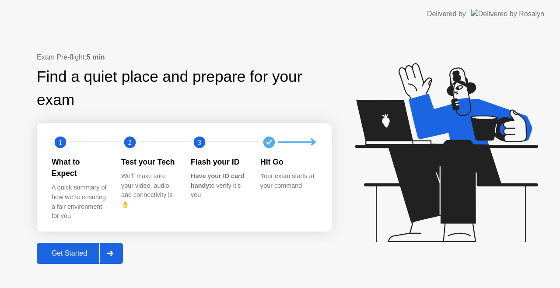
click at [63, 260] on div "Exam Pre-flight: 5 min Find a quiet place and prepare for your exam 1 2 3 What …" at bounding box center [280, 158] width 560 height 260
click at [71, 250] on div "Get Started" at bounding box center [69, 254] width 60 height 8
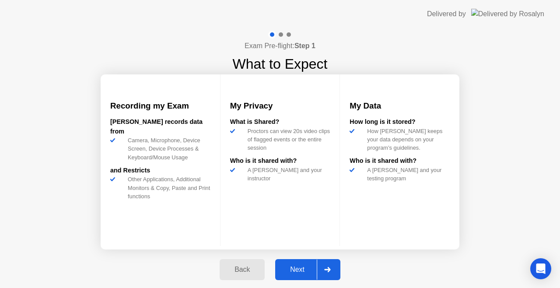
click at [283, 268] on div "Next" at bounding box center [297, 270] width 39 height 8
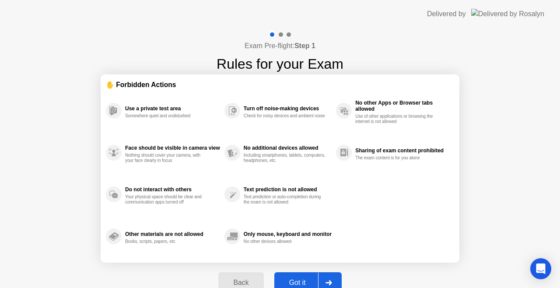
click at [290, 282] on div "Got it" at bounding box center [297, 283] width 41 height 8
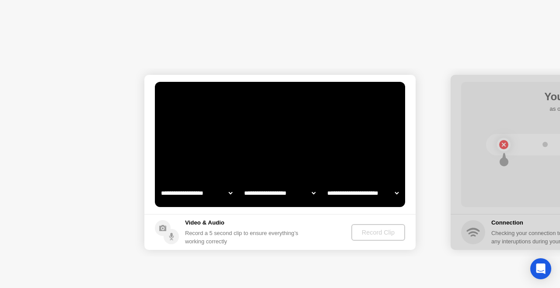
select select "**********"
select select "*******"
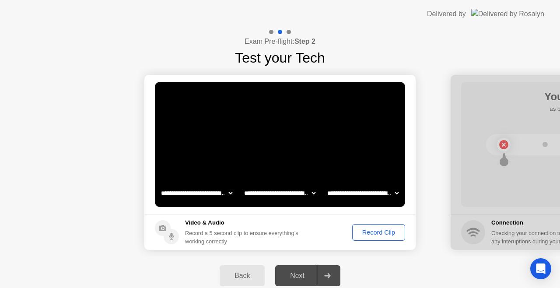
click at [364, 234] on div "Record Clip" at bounding box center [379, 232] width 47 height 7
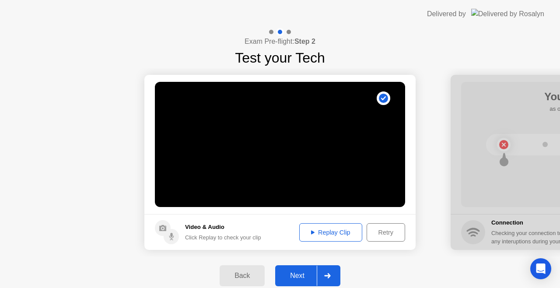
click at [309, 234] on div "Replay Clip" at bounding box center [331, 232] width 57 height 7
click at [288, 276] on div "Next" at bounding box center [297, 276] width 39 height 8
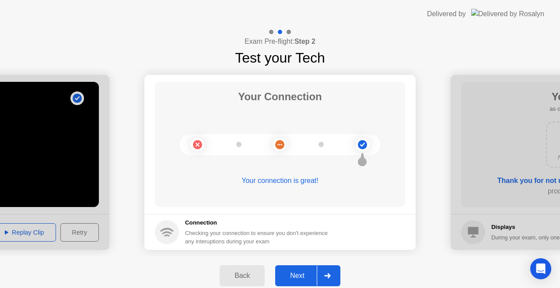
click at [306, 277] on div "Next" at bounding box center [297, 276] width 39 height 8
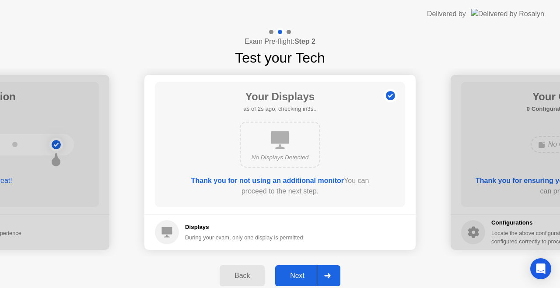
click at [305, 279] on div "Next" at bounding box center [297, 276] width 39 height 8
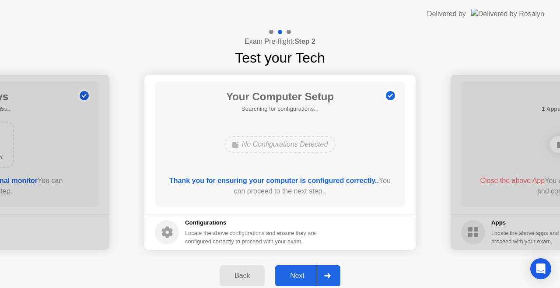
click at [307, 279] on div "Next" at bounding box center [297, 276] width 39 height 8
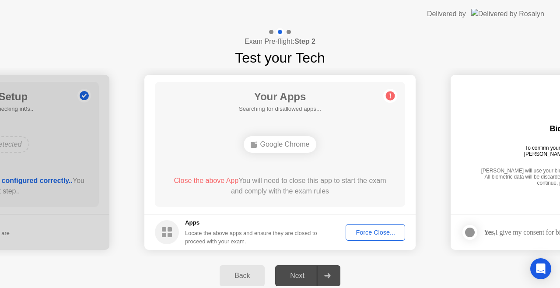
click at [369, 233] on div "Force Close..." at bounding box center [375, 232] width 53 height 7
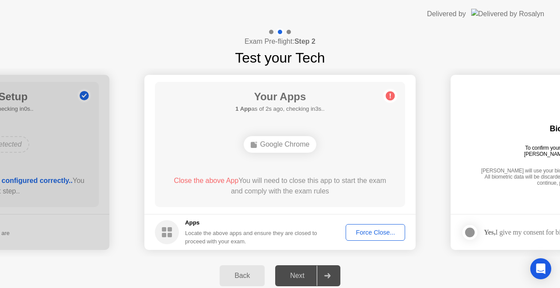
click at [307, 275] on div "Next" at bounding box center [297, 276] width 39 height 8
click at [306, 274] on div "Next" at bounding box center [297, 276] width 39 height 8
click at [299, 148] on div "Google Chrome" at bounding box center [280, 144] width 73 height 17
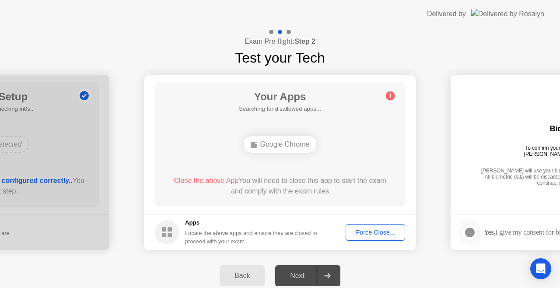
click at [299, 148] on div "Google Chrome" at bounding box center [280, 144] width 73 height 17
click at [395, 93] on icon at bounding box center [391, 96] width 14 height 14
click at [392, 94] on circle at bounding box center [390, 96] width 9 height 9
click at [352, 237] on button "Force Close..." at bounding box center [376, 232] width 60 height 17
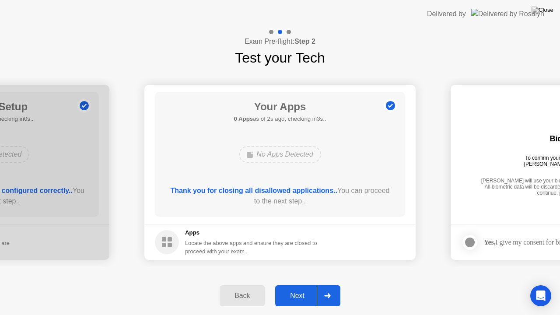
click at [291, 288] on div "Next" at bounding box center [297, 296] width 39 height 8
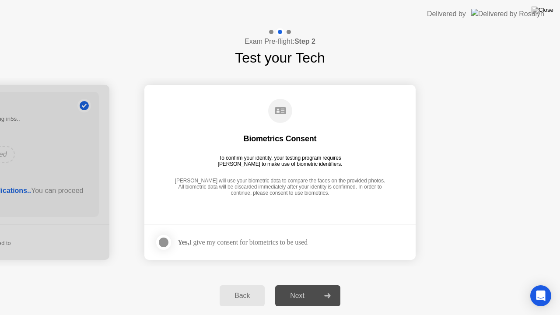
drag, startPoint x: 166, startPoint y: 242, endPoint x: 208, endPoint y: 249, distance: 42.7
click at [166, 243] on div at bounding box center [164, 242] width 11 height 11
click at [292, 288] on div "Next" at bounding box center [297, 296] width 39 height 8
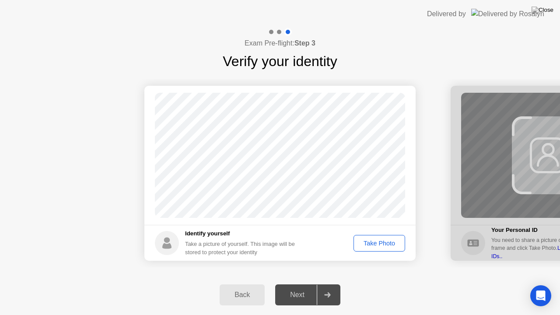
click at [374, 241] on div "Take Photo" at bounding box center [380, 243] width 46 height 7
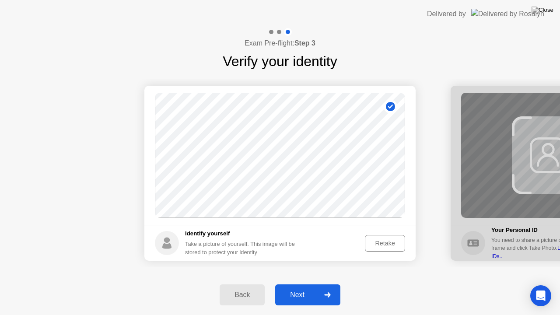
click at [306, 288] on div "Next" at bounding box center [297, 295] width 39 height 8
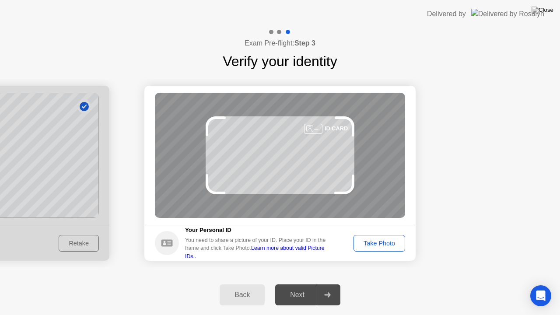
click at [366, 238] on button "Take Photo" at bounding box center [380, 243] width 52 height 17
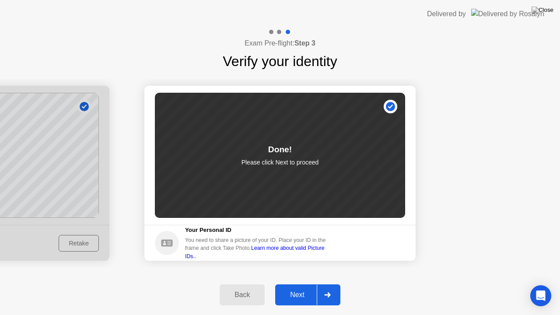
click at [311, 288] on button "Next" at bounding box center [307, 295] width 65 height 21
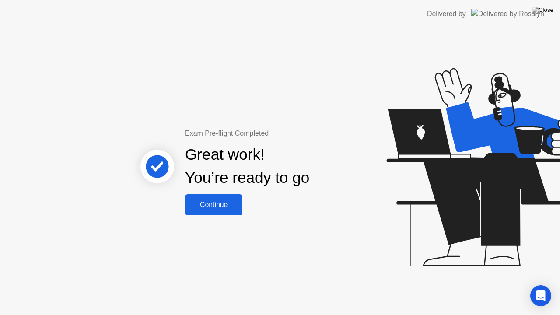
click at [222, 209] on div "Continue" at bounding box center [214, 205] width 52 height 8
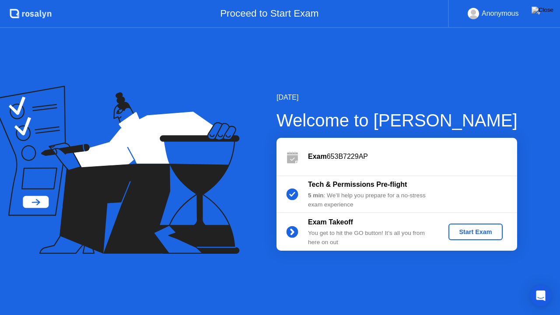
click at [471, 229] on div "Start Exam" at bounding box center [475, 232] width 47 height 7
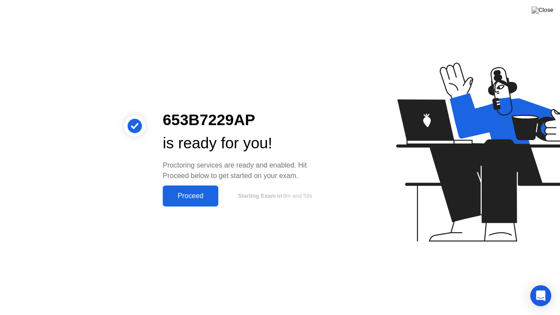
click at [175, 199] on div "Proceed" at bounding box center [191, 196] width 50 height 8
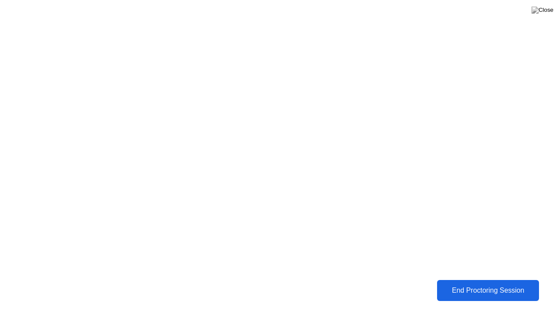
click at [493, 288] on div "End Proctoring Session" at bounding box center [488, 291] width 99 height 8
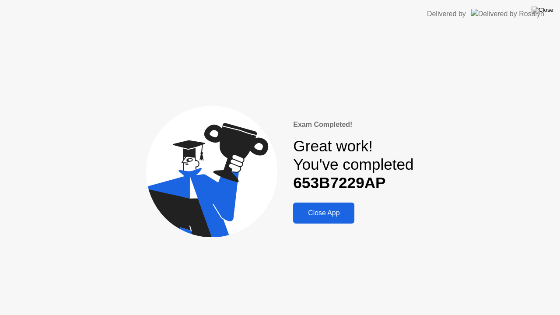
click at [317, 212] on div "Close App" at bounding box center [324, 213] width 56 height 8
